Goal: Information Seeking & Learning: Learn about a topic

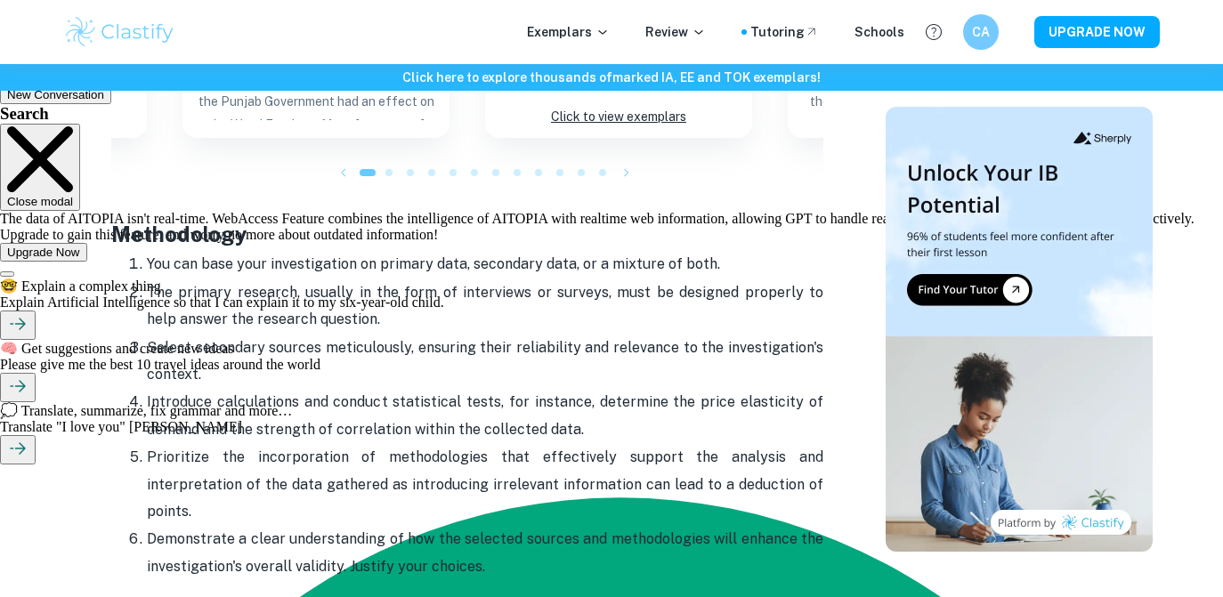
scroll to position [1889, 0]
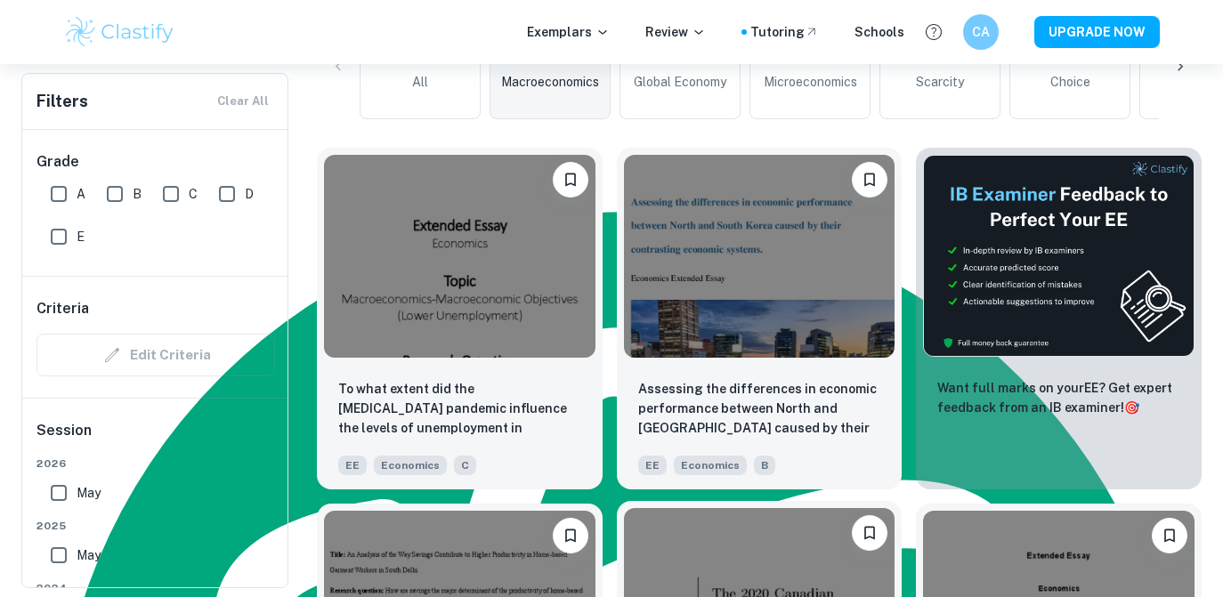
scroll to position [486, 0]
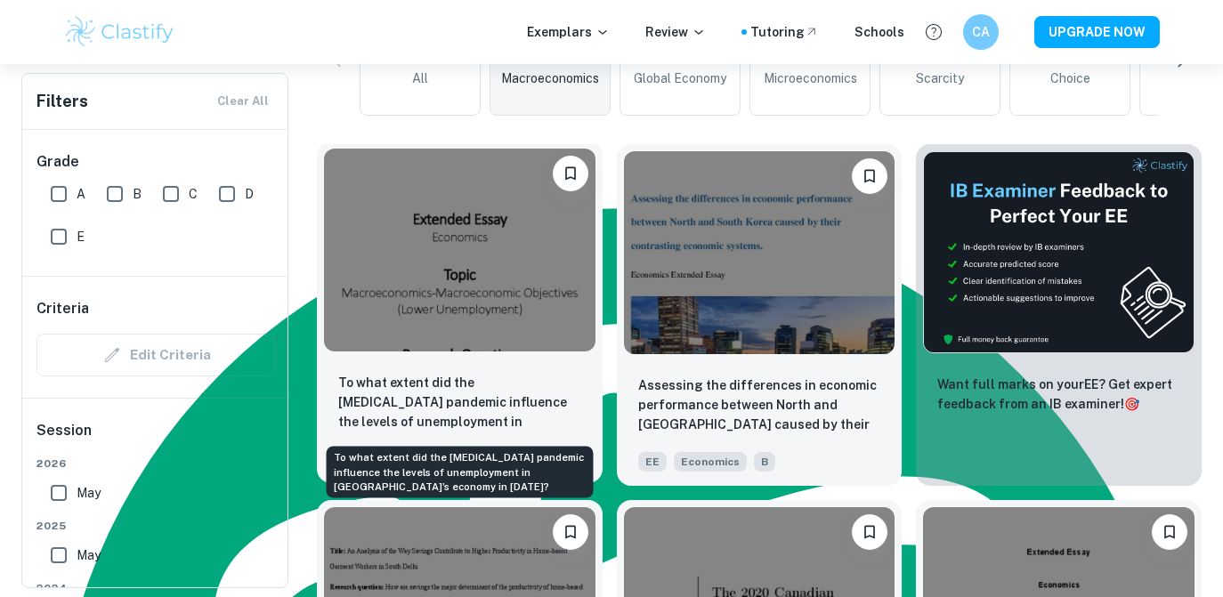
click at [540, 377] on p "To what extent did the [MEDICAL_DATA] pandemic influence the levels of unemploy…" at bounding box center [459, 403] width 243 height 61
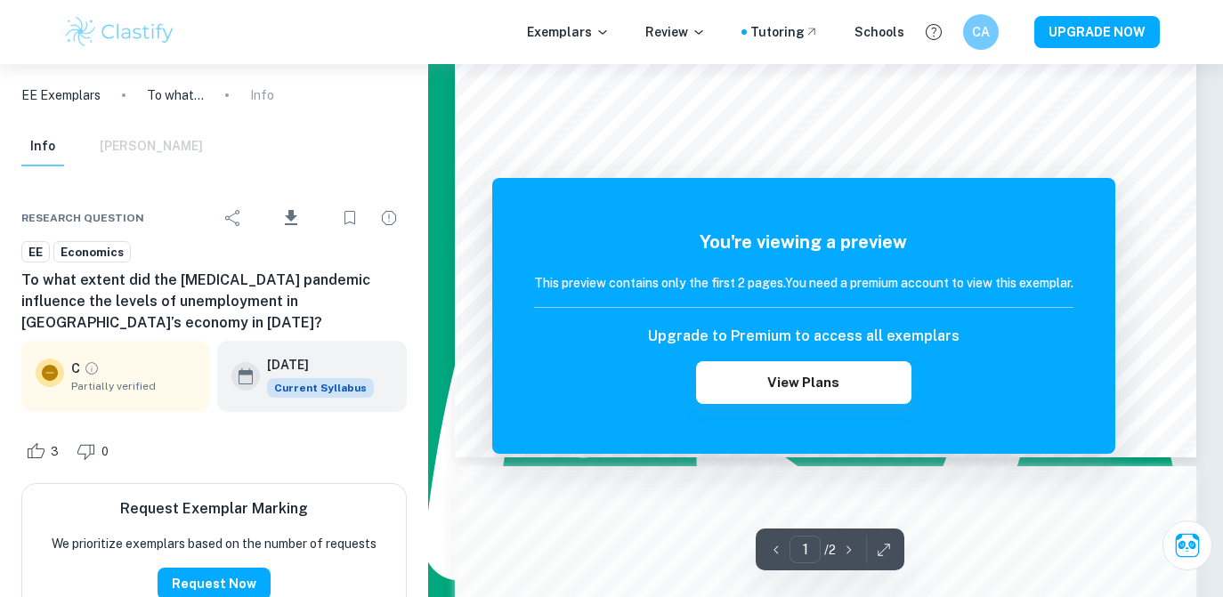
scroll to position [575, 0]
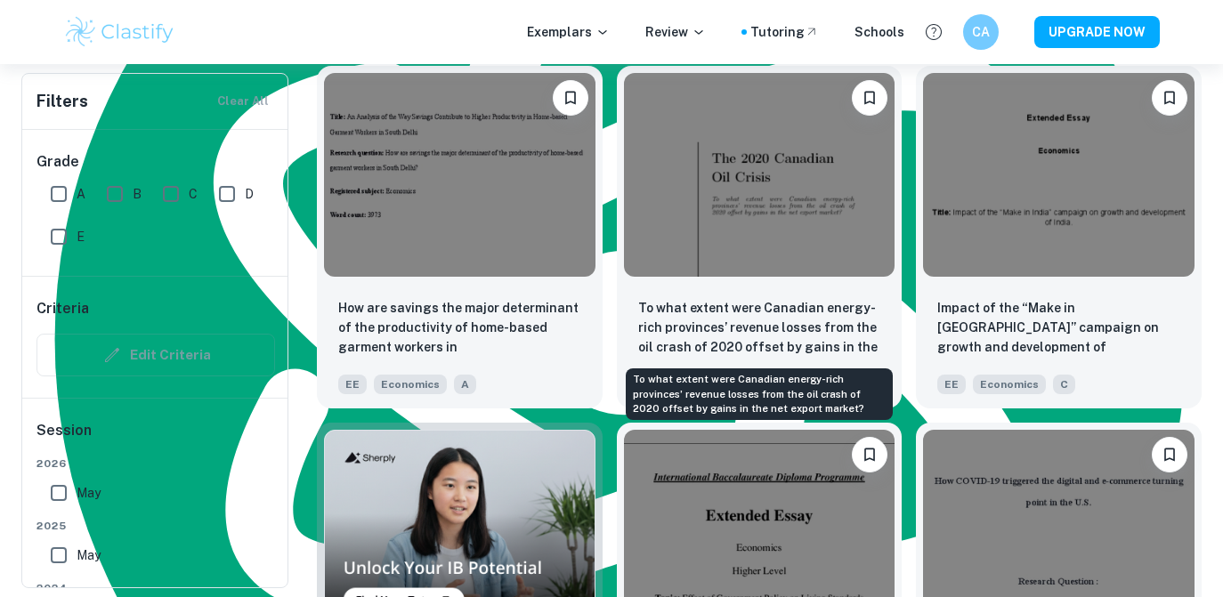
scroll to position [931, 0]
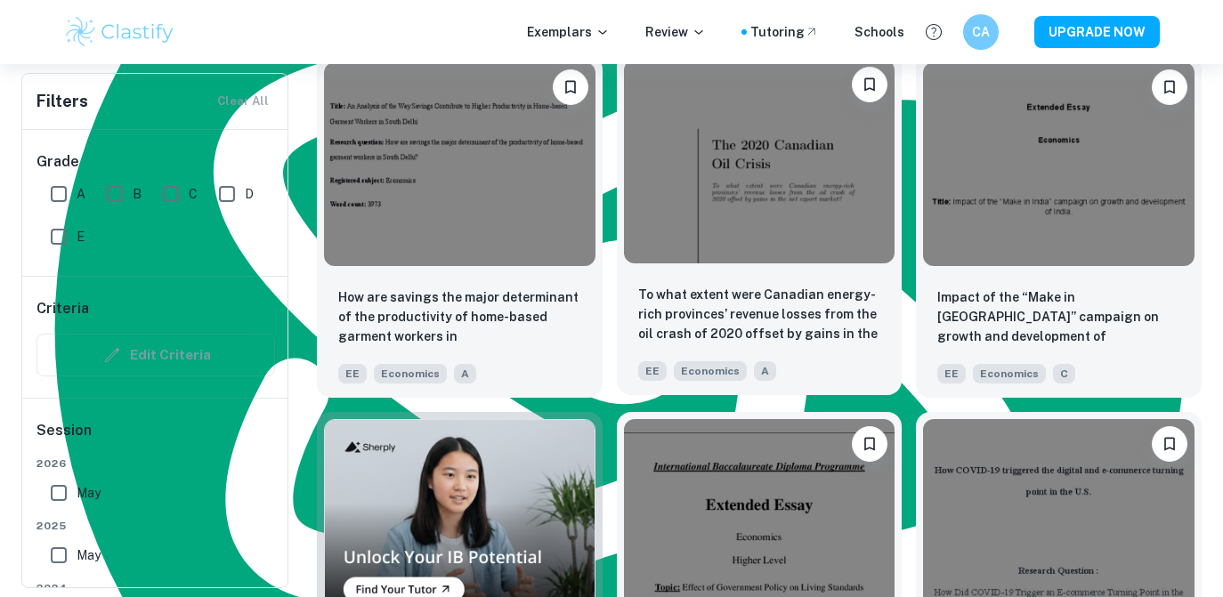
click at [683, 171] on img at bounding box center [759, 161] width 271 height 203
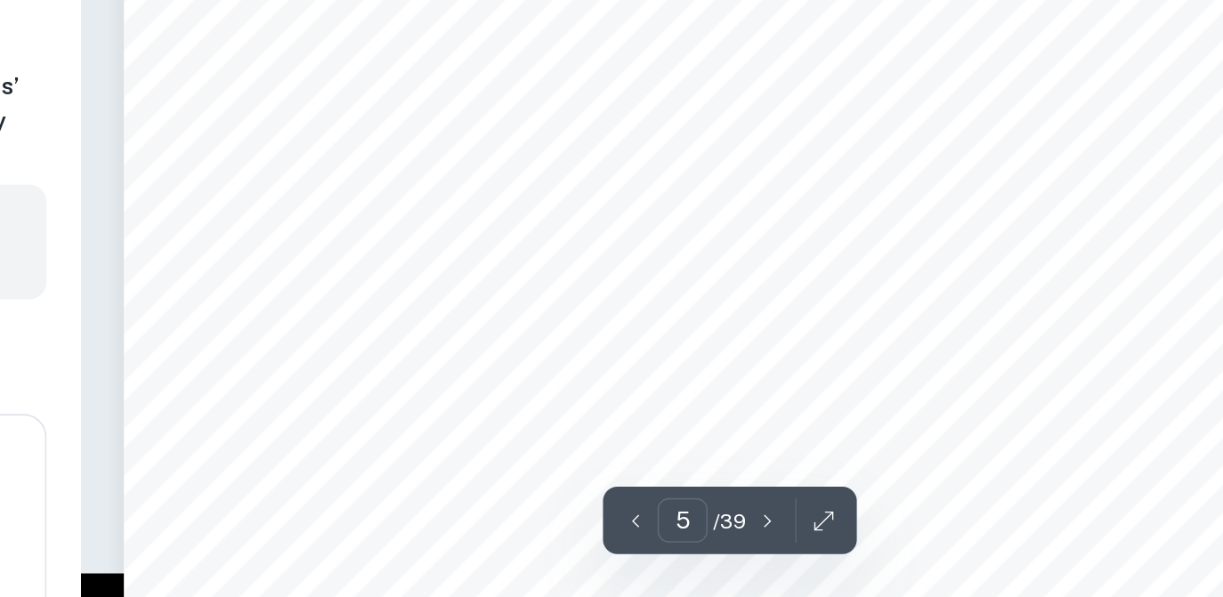
scroll to position [4489, 0]
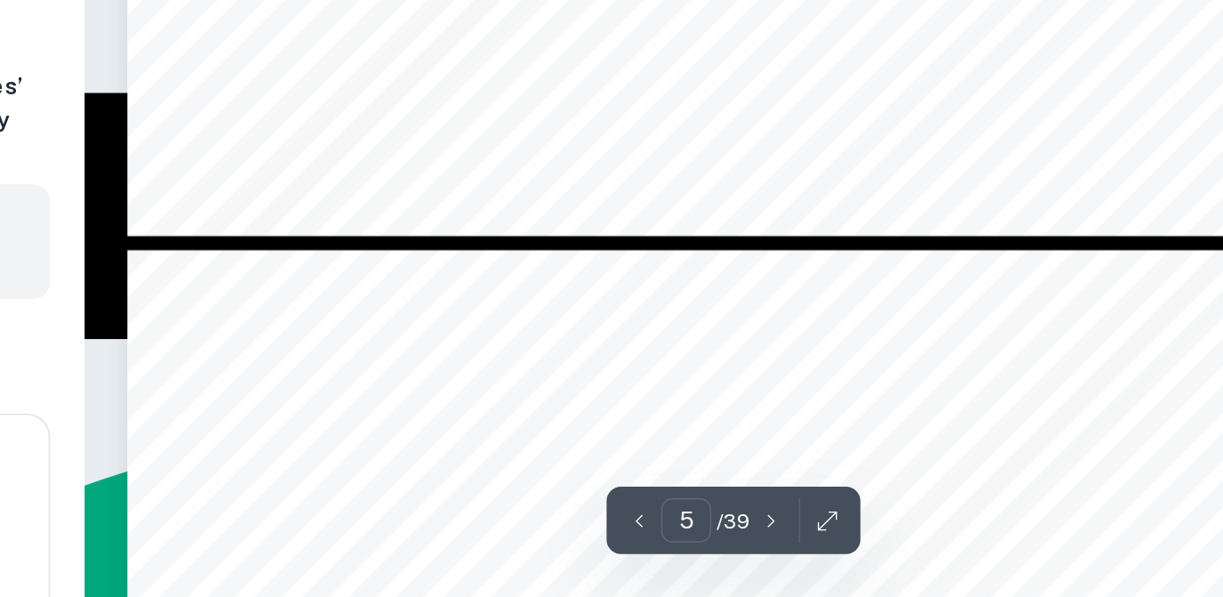
type input "6"
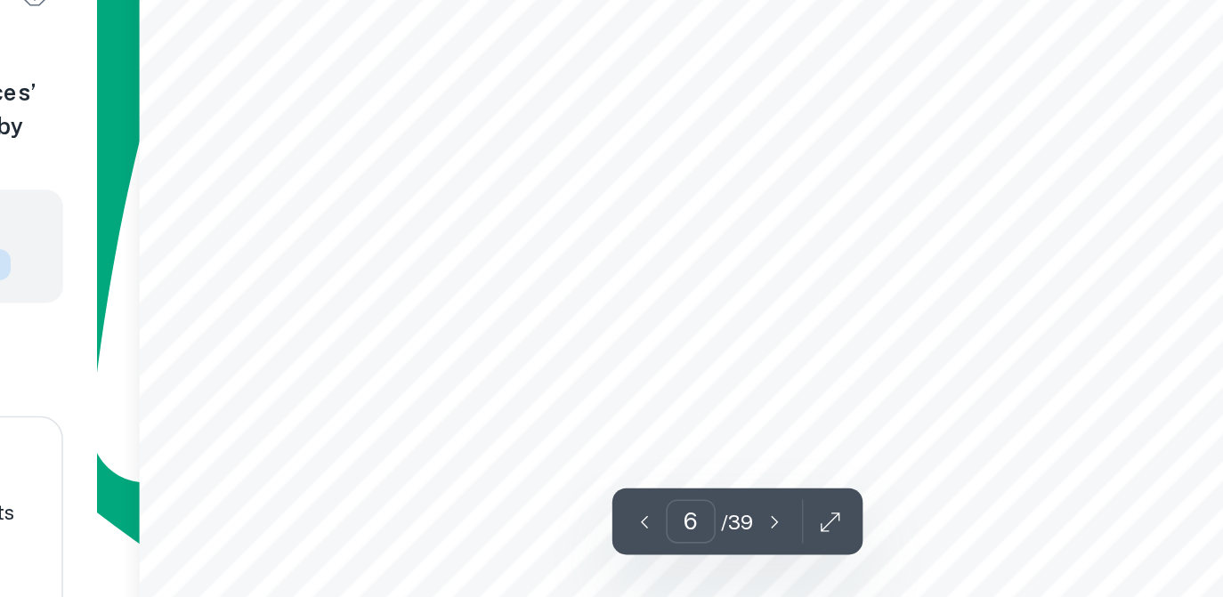
scroll to position [5314, 0]
